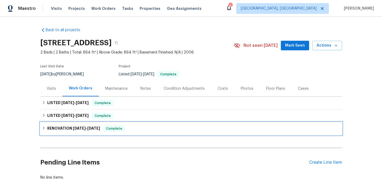
click at [55, 130] on h6 "RENOVATION [DATE] - [DATE]" at bounding box center [73, 129] width 53 height 6
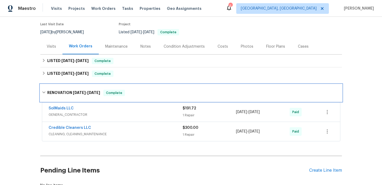
scroll to position [71, 0]
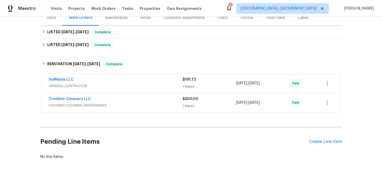
click at [135, 81] on div "SolMaids LLC" at bounding box center [116, 80] width 134 height 6
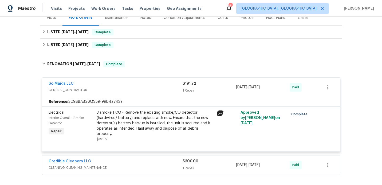
click at [135, 81] on div "SolMaids LLC" at bounding box center [116, 84] width 134 height 6
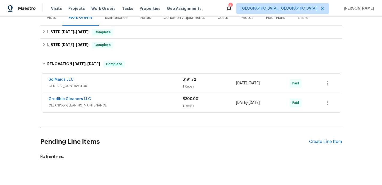
click at [122, 104] on span "CLEANING, CLEANING_MAINTENANCE" at bounding box center [116, 105] width 134 height 5
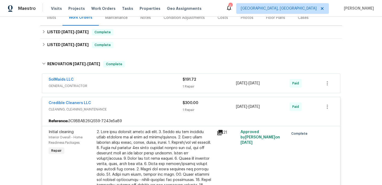
click at [122, 104] on div "Credible Cleaners LLC" at bounding box center [116, 104] width 134 height 6
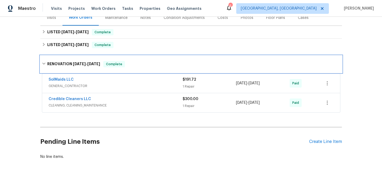
click at [84, 63] on span "[DATE]" at bounding box center [79, 64] width 13 height 4
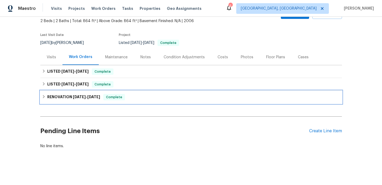
scroll to position [31, 0]
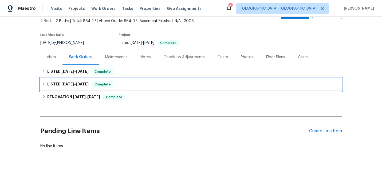
click at [64, 83] on span "[DATE]" at bounding box center [67, 84] width 13 height 4
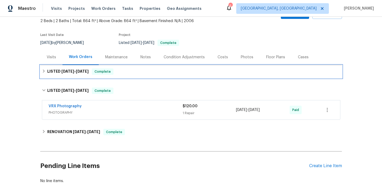
click at [73, 72] on span "[DATE]" at bounding box center [67, 72] width 13 height 4
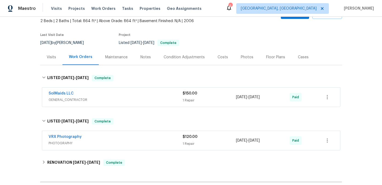
click at [108, 97] on div "SolMaids LLC" at bounding box center [116, 94] width 134 height 6
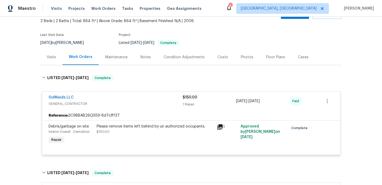
click at [156, 106] on span "GENERAL_CONTRACTOR" at bounding box center [116, 103] width 134 height 5
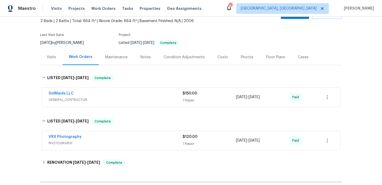
click at [170, 99] on span "GENERAL_CONTRACTOR" at bounding box center [116, 99] width 134 height 5
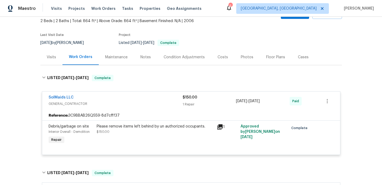
click at [220, 127] on icon at bounding box center [219, 127] width 5 height 5
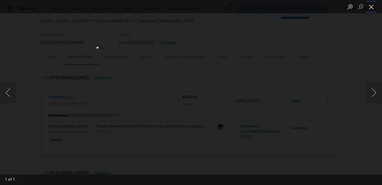
click at [372, 8] on button "Close lightbox" at bounding box center [371, 6] width 11 height 9
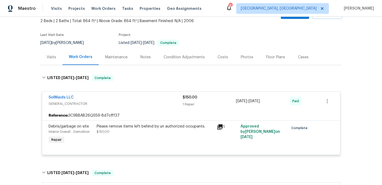
scroll to position [48, 0]
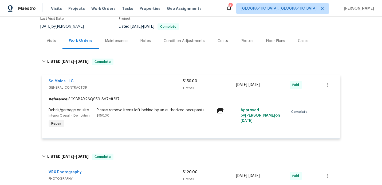
click at [50, 39] on div "Visits" at bounding box center [51, 40] width 9 height 5
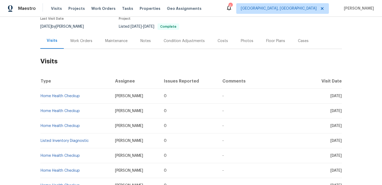
click at [73, 39] on div "Work Orders" at bounding box center [81, 40] width 22 height 5
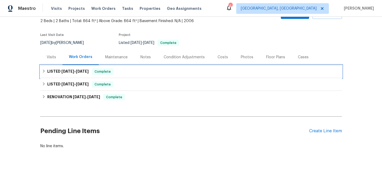
click at [63, 69] on h6 "LISTED [DATE] - [DATE]" at bounding box center [67, 72] width 41 height 6
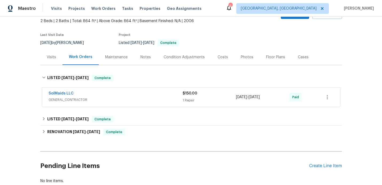
click at [105, 101] on span "GENERAL_CONTRACTOR" at bounding box center [116, 99] width 134 height 5
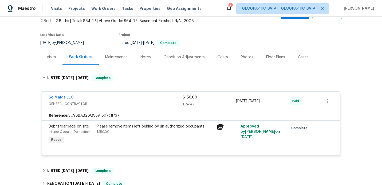
click at [49, 56] on div "Visits" at bounding box center [51, 57] width 9 height 5
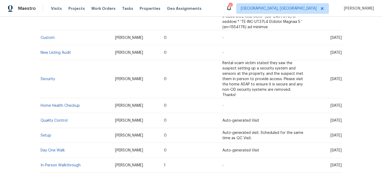
scroll to position [380, 0]
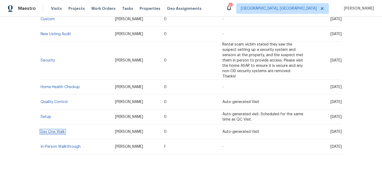
click at [48, 130] on link "Day One Walk" at bounding box center [53, 132] width 24 height 4
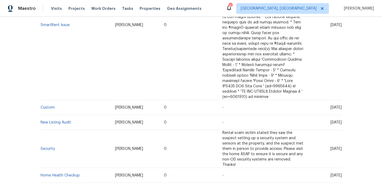
scroll to position [380, 0]
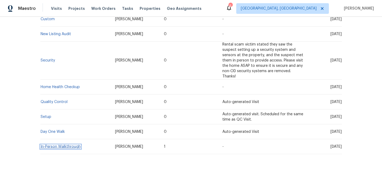
click at [54, 145] on link "In-Person Walkthrough" at bounding box center [61, 147] width 40 height 4
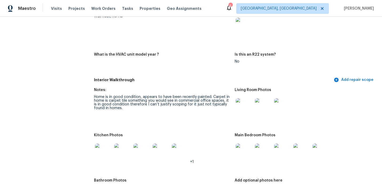
scroll to position [497, 0]
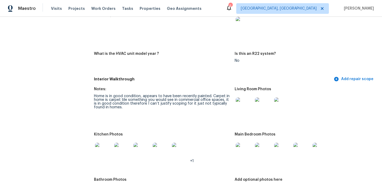
click at [244, 146] on img at bounding box center [244, 151] width 17 height 17
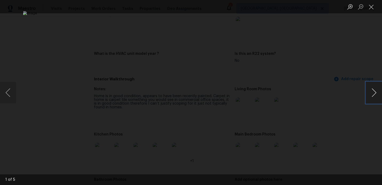
click at [376, 94] on button "Next image" at bounding box center [374, 92] width 16 height 21
click at [375, 93] on button "Next image" at bounding box center [374, 92] width 16 height 21
click at [370, 90] on button "Next image" at bounding box center [374, 92] width 16 height 21
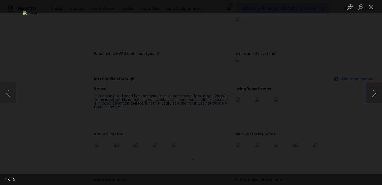
click at [370, 90] on button "Next image" at bounding box center [374, 92] width 16 height 21
click at [371, 7] on button "Close lightbox" at bounding box center [371, 6] width 11 height 9
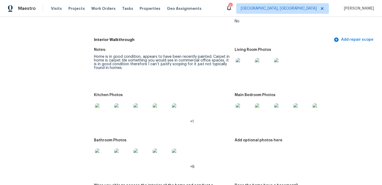
scroll to position [575, 0]
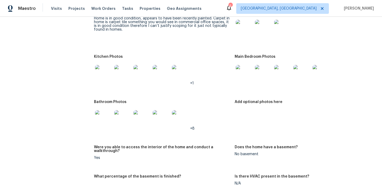
click at [108, 112] on img at bounding box center [103, 118] width 17 height 17
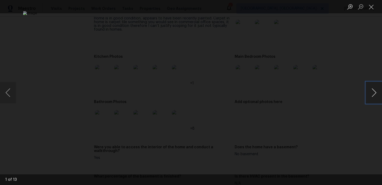
click at [375, 90] on button "Next image" at bounding box center [374, 92] width 16 height 21
click at [369, 5] on button "Close lightbox" at bounding box center [371, 6] width 11 height 9
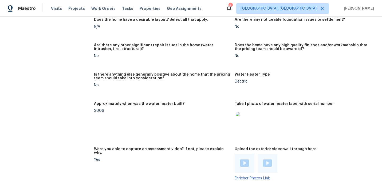
scroll to position [876, 0]
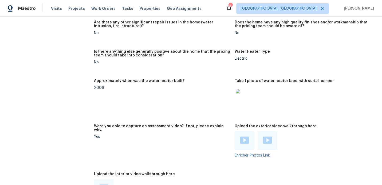
click at [247, 89] on img at bounding box center [244, 97] width 17 height 17
